Goal: Transaction & Acquisition: Purchase product/service

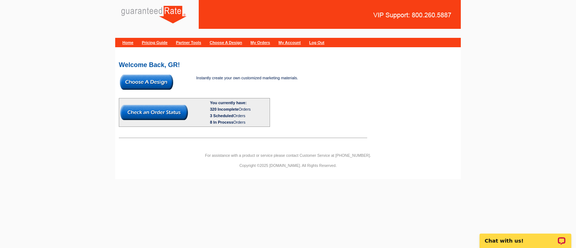
click at [161, 82] on img at bounding box center [146, 82] width 53 height 15
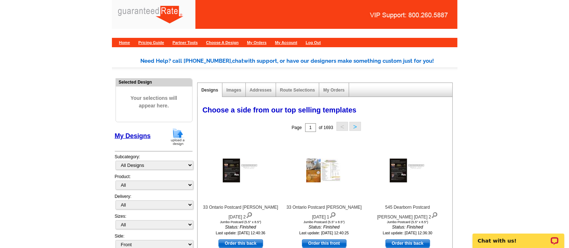
click at [171, 129] on img at bounding box center [177, 136] width 19 height 18
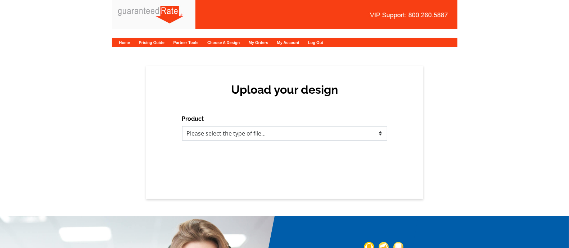
click at [243, 130] on select "Please select the type of file... Postcards Calendars Business Cards Letters an…" at bounding box center [284, 133] width 205 height 14
select select "3"
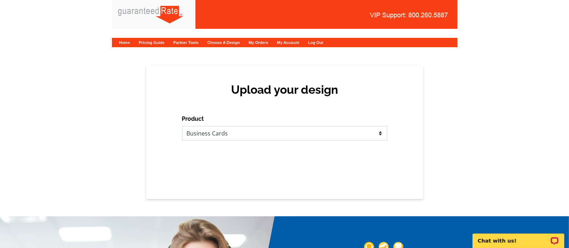
click at [182, 126] on select "Please select the type of file... Postcards Calendars Business Cards Letters an…" at bounding box center [284, 133] width 205 height 14
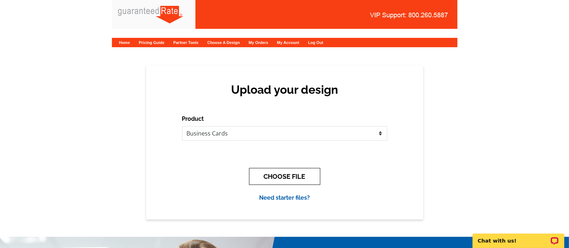
click at [300, 175] on button "CHOOSE FILE" at bounding box center [284, 176] width 71 height 17
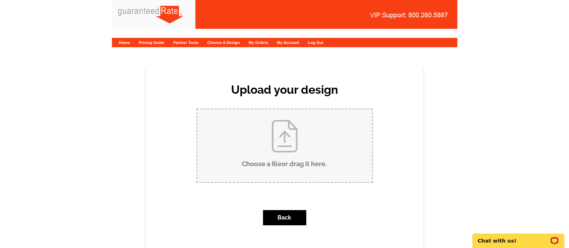
drag, startPoint x: 547, startPoint y: 5, endPoint x: 318, endPoint y: 129, distance: 260.3
click at [318, 129] on input "Choose a file or drag it here ." at bounding box center [284, 145] width 175 height 73
type input "C:\fakepath\T.Wittren Business card proof.pdf"
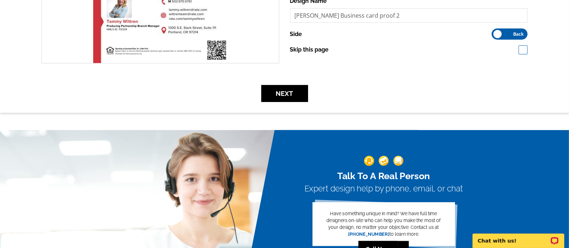
scroll to position [188, 0]
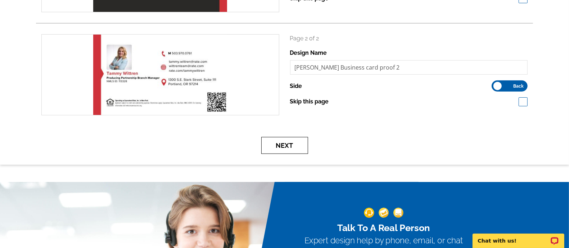
click at [293, 144] on button "Next" at bounding box center [284, 145] width 47 height 17
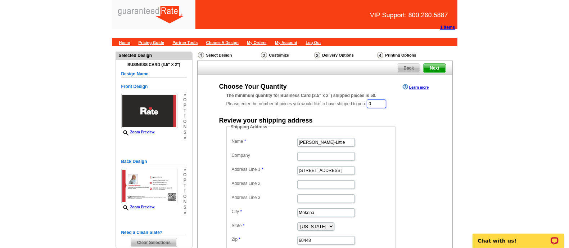
click at [386, 103] on input "0" at bounding box center [376, 103] width 19 height 9
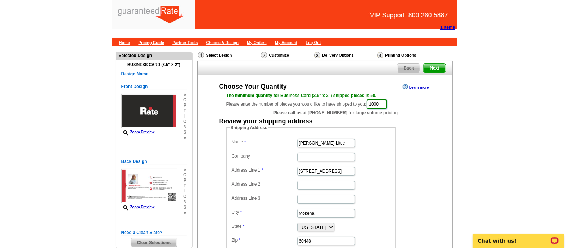
type input "1000"
click at [316, 141] on input "[PERSON_NAME]-Little" at bounding box center [326, 143] width 58 height 9
click at [316, 141] on input "Maribel Salgado-Little" at bounding box center [326, 143] width 58 height 9
click at [268, 156] on label "Company" at bounding box center [264, 156] width 65 height 6
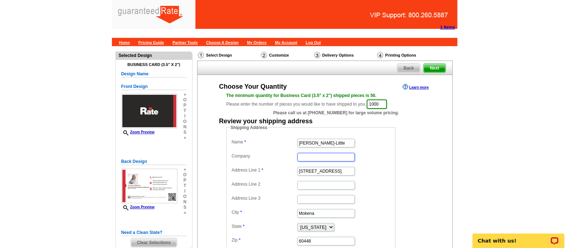
click at [297, 156] on input "Company" at bounding box center [326, 157] width 58 height 9
click at [307, 139] on input "Maribel Salgado-Little" at bounding box center [326, 143] width 58 height 9
type input "T"
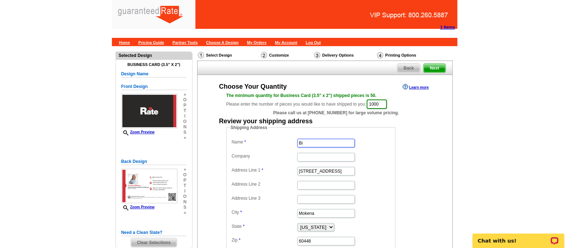
type input "B"
type input "[PERSON_NAME]"
click at [306, 167] on input "12408 Tahoe Lane" at bounding box center [326, 171] width 58 height 9
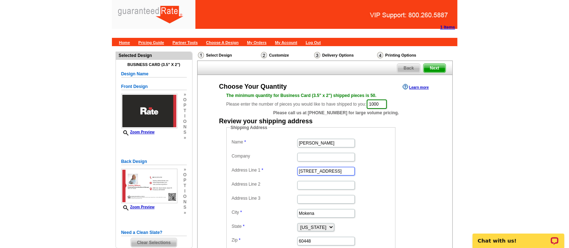
paste input "6300 SW Timberland Pl Beaverton, OR 97007"
click at [346, 170] on input "6300 SW Timberland Pl Beaverton, OR 97007" at bounding box center [326, 171] width 58 height 9
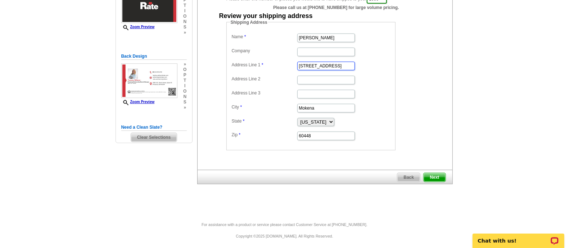
type input "6300 SW Timberland Pl Beaverton, OR"
click at [317, 130] on dd "60448" at bounding box center [311, 135] width 162 height 11
drag, startPoint x: 317, startPoint y: 129, endPoint x: 320, endPoint y: 131, distance: 4.4
click at [320, 131] on dd "60448" at bounding box center [311, 135] width 162 height 11
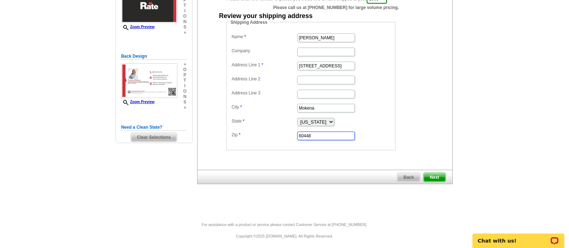
click at [324, 136] on input "60448" at bounding box center [326, 135] width 58 height 9
paste input "97007"
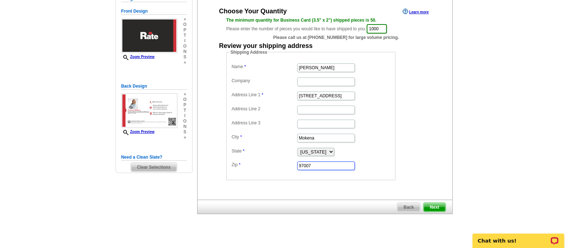
scroll to position [0, 23]
type input "97007"
click at [329, 95] on input "6300 SW Timberland Pl Beaverton, OR" at bounding box center [326, 95] width 58 height 9
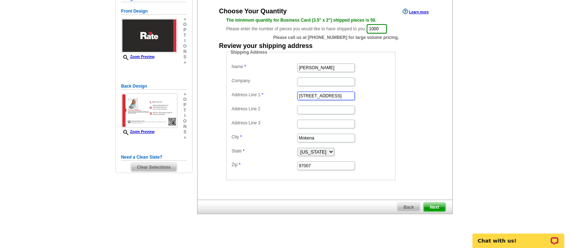
type input "6300 SW Timberland Pl , OR"
click at [325, 136] on input "Mokena" at bounding box center [326, 138] width 58 height 9
paste input "Beaverton"
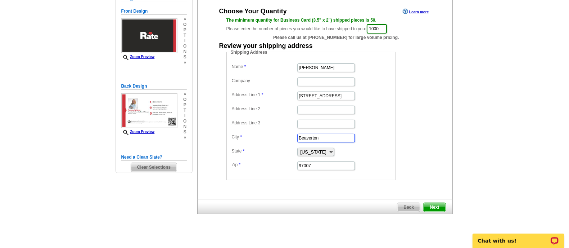
type input "Beaverton"
click at [328, 149] on select "Alabama Alaska Arizona Arkansas California Colorado Connecticut District of Col…" at bounding box center [315, 152] width 37 height 8
select select "OR"
click at [297, 148] on select "Alabama Alaska Arizona Arkansas California Colorado Connecticut District of Col…" at bounding box center [315, 152] width 37 height 8
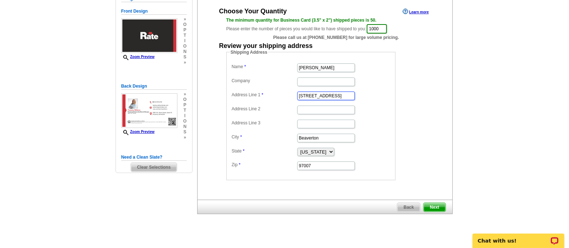
drag, startPoint x: 345, startPoint y: 94, endPoint x: 372, endPoint y: 99, distance: 27.7
click at [372, 99] on dd "6300 SW Timberland Pl , OR" at bounding box center [311, 95] width 162 height 11
type input "[STREET_ADDRESS]"
click at [392, 131] on fieldset "Shipping Address Name Vicki Bartley Company Address Line 1 6300 SW Timberland P…" at bounding box center [310, 114] width 169 height 131
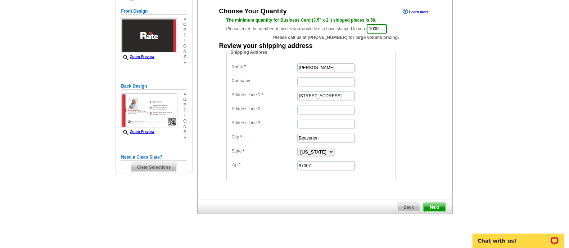
click at [443, 203] on span "Next" at bounding box center [435, 207] width 22 height 9
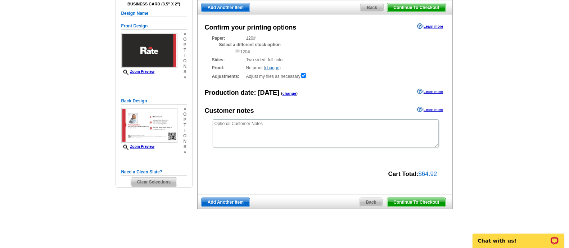
scroll to position [61, 0]
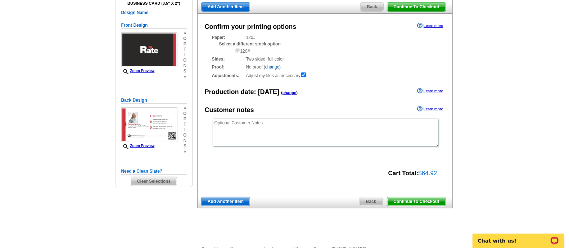
click at [427, 201] on span "Continue To Checkout" at bounding box center [416, 201] width 58 height 9
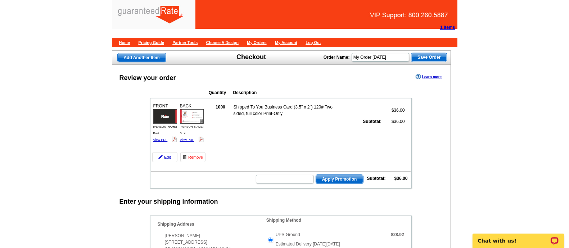
click at [552, 15] on div "1 Items Home Pricing Guide Partner Tools Choose A Design My Orders My Account L…" at bounding box center [284, 23] width 569 height 46
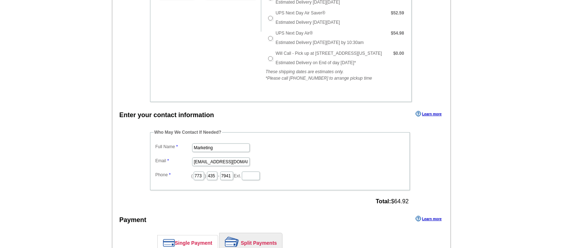
scroll to position [262, 0]
click at [209, 144] on input "Marketing" at bounding box center [221, 147] width 58 height 9
type input "[PERSON_NAME]"
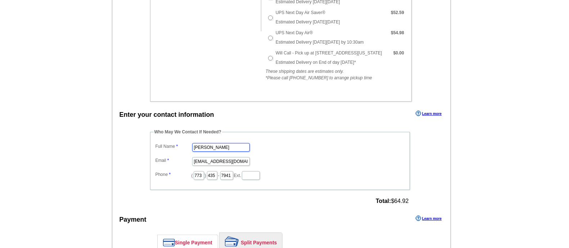
scroll to position [0, 0]
click at [220, 160] on input "[EMAIL_ADDRESS][DOMAIN_NAME]" at bounding box center [221, 161] width 58 height 9
type input "z"
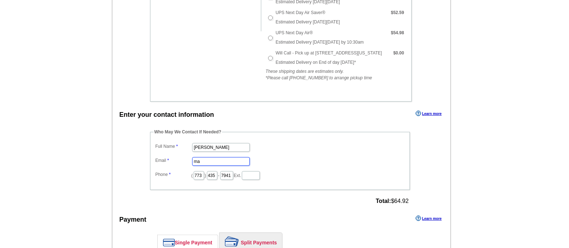
type input "[EMAIL_ADDRESS][PERSON_NAME][DOMAIN_NAME]"
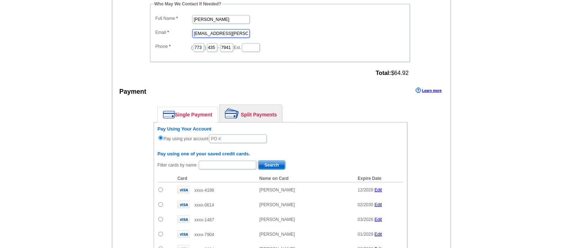
scroll to position [391, 0]
click at [186, 106] on link "Single Payment" at bounding box center [188, 113] width 60 height 15
click at [240, 134] on input "text" at bounding box center [238, 138] width 58 height 9
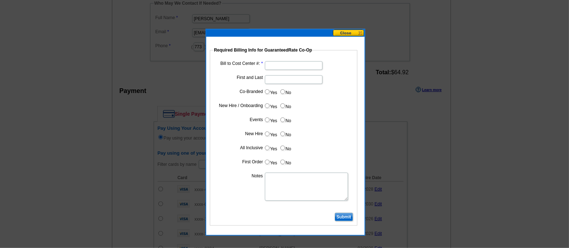
type input "81325_1039_MS"
click at [310, 66] on input "Bill to Cost Center #:" at bounding box center [294, 65] width 58 height 9
type input "5275"
click at [317, 80] on input "First and Last" at bounding box center [294, 79] width 58 height 9
type input "[PERSON_NAME]"
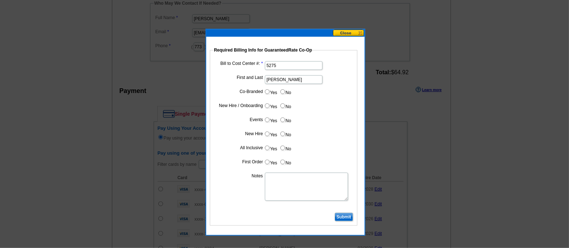
click at [285, 89] on label "No" at bounding box center [286, 91] width 12 height 8
click at [285, 89] on input "No" at bounding box center [282, 91] width 5 height 5
radio input "true"
click at [265, 107] on input "Yes" at bounding box center [267, 105] width 5 height 5
radio input "true"
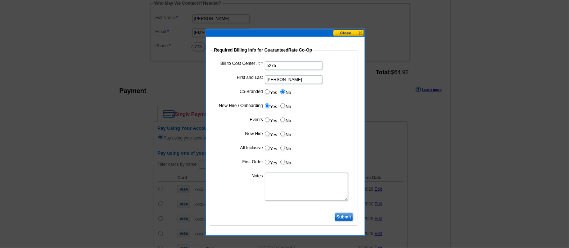
click at [284, 119] on input "No" at bounding box center [282, 119] width 5 height 5
radio input "true"
click at [265, 134] on input "Yes" at bounding box center [267, 133] width 5 height 5
radio input "true"
click at [284, 148] on input "No" at bounding box center [282, 147] width 5 height 5
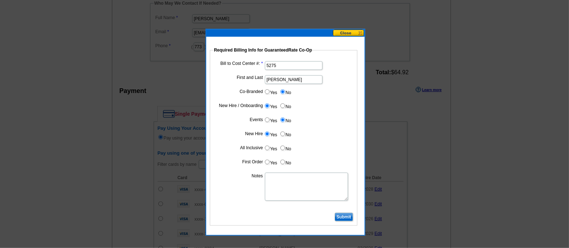
radio input "true"
click at [267, 163] on input "Yes" at bounding box center [267, 161] width 5 height 5
radio input "true"
click at [285, 193] on textarea "Notes" at bounding box center [306, 186] width 83 height 28
click at [284, 174] on textarea "new hire- bill to branch" at bounding box center [306, 186] width 83 height 28
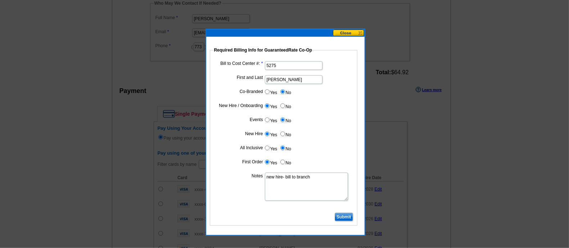
type textarea "new hire- bill to branch"
click at [341, 215] on input "Submit" at bounding box center [344, 216] width 18 height 9
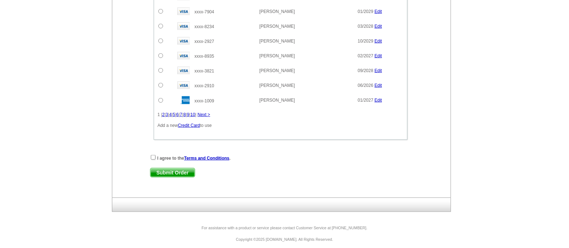
scroll to position [614, 0]
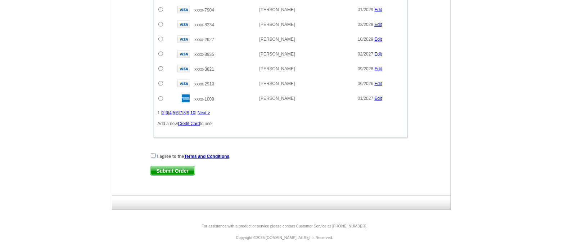
click at [152, 153] on input "checkbox" at bounding box center [153, 155] width 5 height 5
checkbox input "true"
click at [171, 169] on span "Submit Order" at bounding box center [172, 170] width 44 height 9
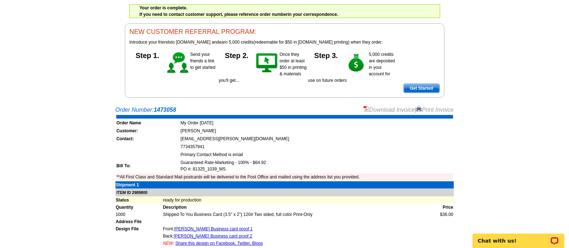
scroll to position [49, 0]
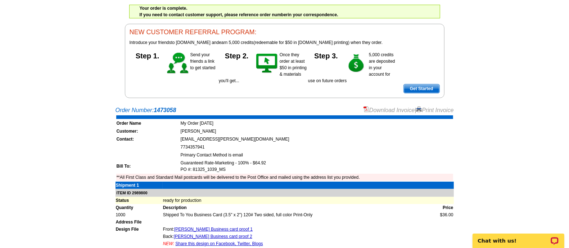
click at [392, 106] on div "Download Invoice | Print Invoice" at bounding box center [409, 110] width 90 height 9
click at [400, 113] on div "Download Invoice | Print Invoice" at bounding box center [409, 110] width 90 height 9
click at [389, 111] on link "Download Invoice" at bounding box center [389, 110] width 51 height 6
